Goal: Task Accomplishment & Management: Use online tool/utility

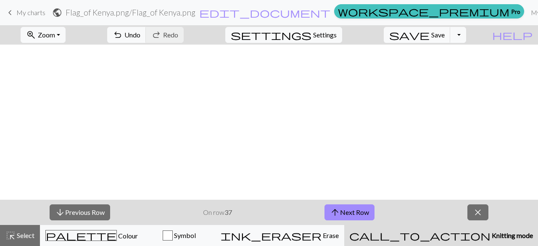
scroll to position [1133, 318]
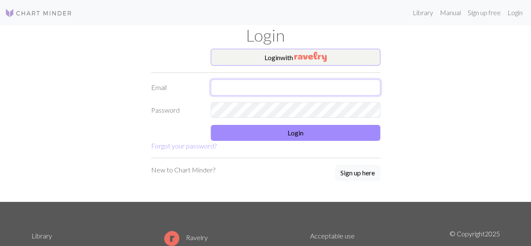
click at [235, 92] on input "text" at bounding box center [296, 87] width 170 height 16
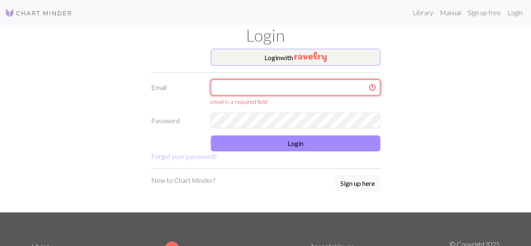
type input "[EMAIL_ADDRESS][DOMAIN_NAME]"
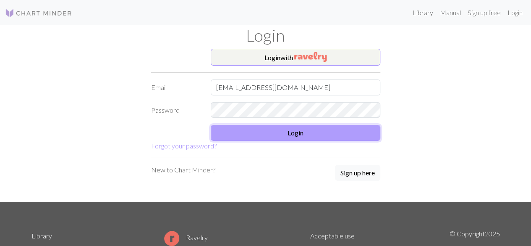
click at [270, 135] on button "Login" at bounding box center [296, 133] width 170 height 16
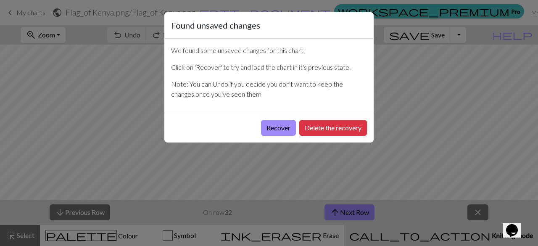
click at [270, 135] on button "Recover" at bounding box center [278, 128] width 35 height 16
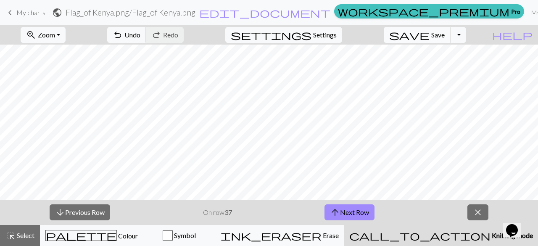
click at [447, 27] on button "save Save Save" at bounding box center [417, 35] width 67 height 16
click at [340, 216] on button "arrow_upward Next Row" at bounding box center [349, 212] width 50 height 16
